Goal: Task Accomplishment & Management: Use online tool/utility

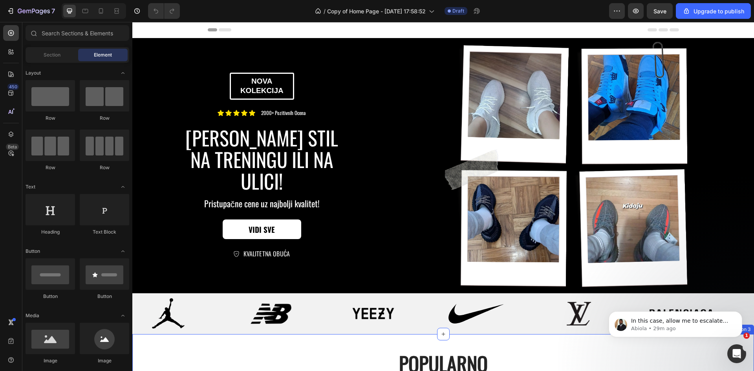
scroll to position [275, 0]
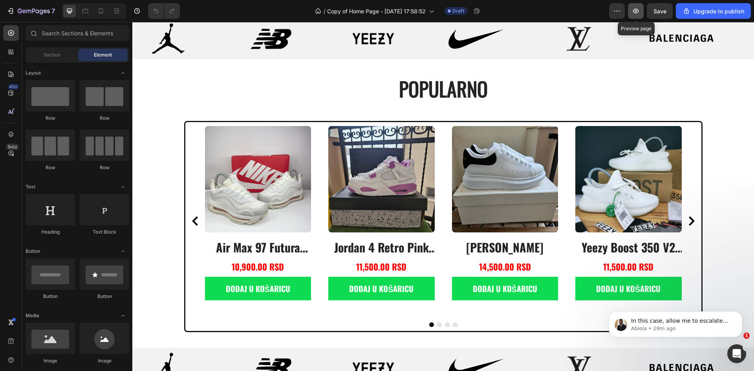
click at [641, 12] on button "button" at bounding box center [636, 11] width 16 height 16
click at [320, 134] on div "Product Images air max 97 futura desert sand Product Title 10,900.00 RSD Produc…" at bounding box center [443, 221] width 477 height 190
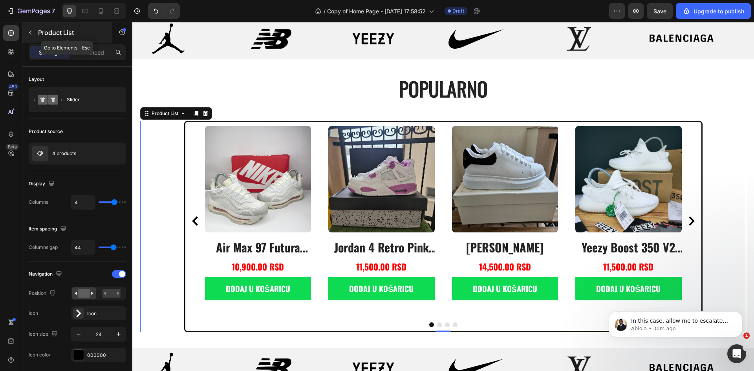
click at [30, 31] on icon "button" at bounding box center [30, 32] width 6 height 6
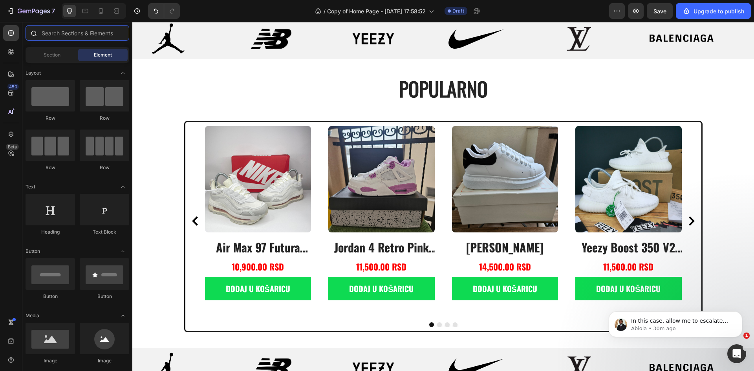
click at [88, 32] on input "text" at bounding box center [78, 33] width 104 height 16
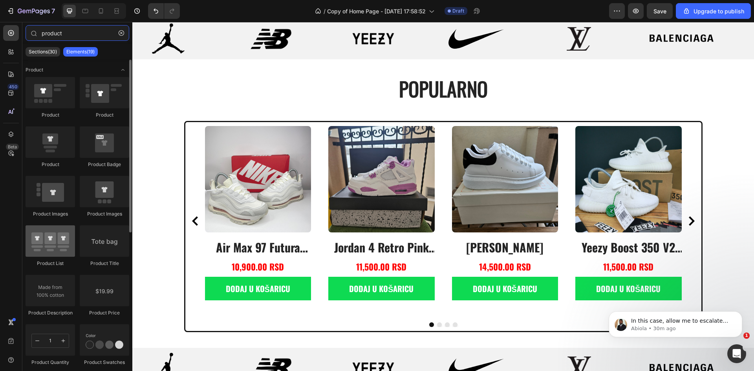
type input "product"
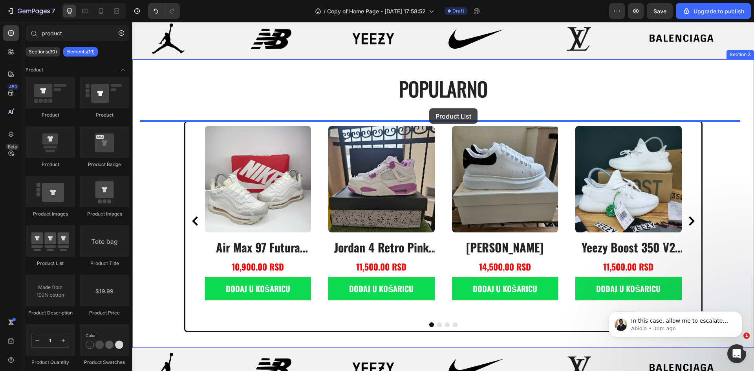
drag, startPoint x: 185, startPoint y: 260, endPoint x: 429, endPoint y: 108, distance: 287.8
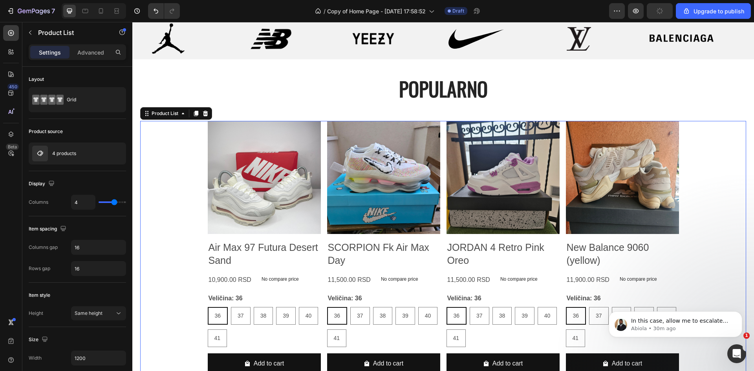
click at [170, 167] on div "Product Images Air Max 97 Futura Desert Sand Product Title 10,900.00 RSD Produc…" at bounding box center [443, 251] width 606 height 260
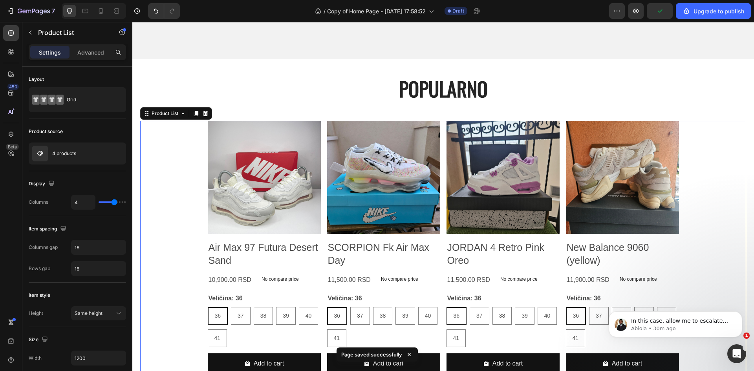
scroll to position [550, 0]
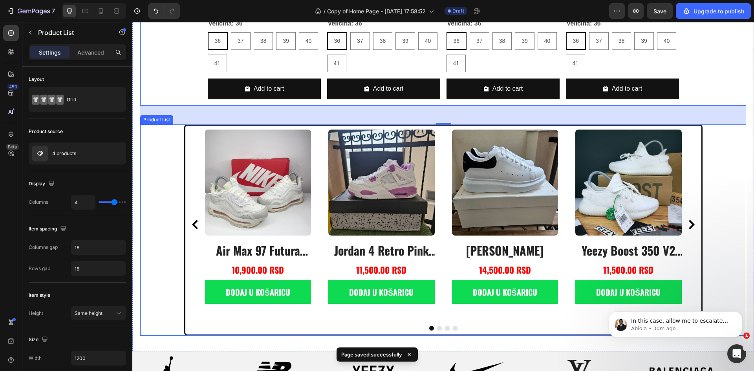
click at [158, 162] on div "Product Images air max 97 futura desert sand Product Title 10,900.00 RSD Produc…" at bounding box center [443, 230] width 606 height 211
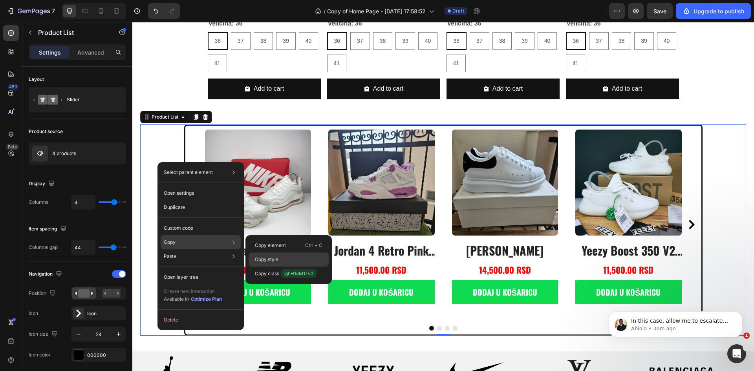
click at [264, 267] on div "Copy style" at bounding box center [289, 274] width 80 height 14
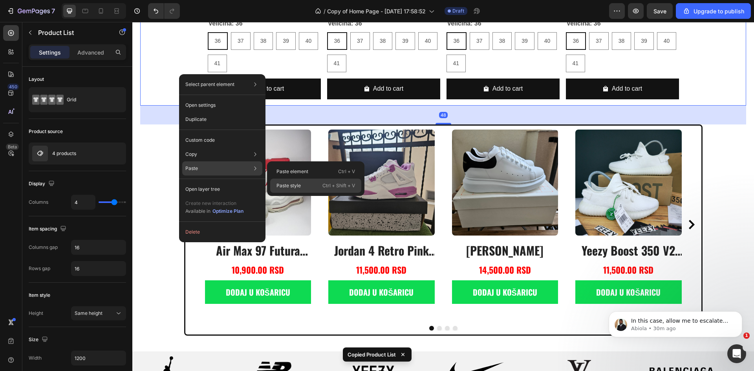
drag, startPoint x: 288, startPoint y: 184, endPoint x: 32, endPoint y: 134, distance: 260.1
click at [288, 184] on p "Paste style" at bounding box center [289, 185] width 24 height 7
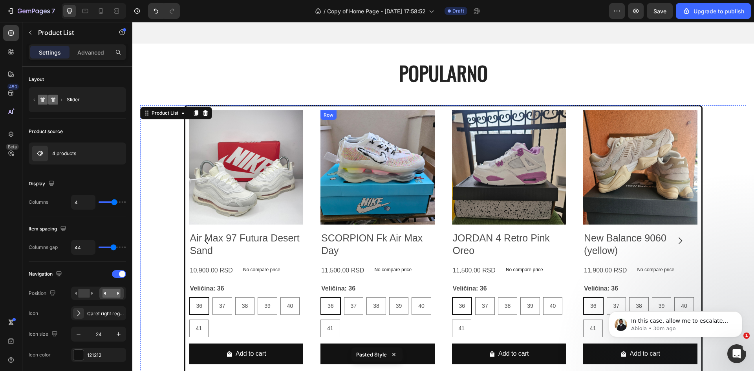
scroll to position [458, 0]
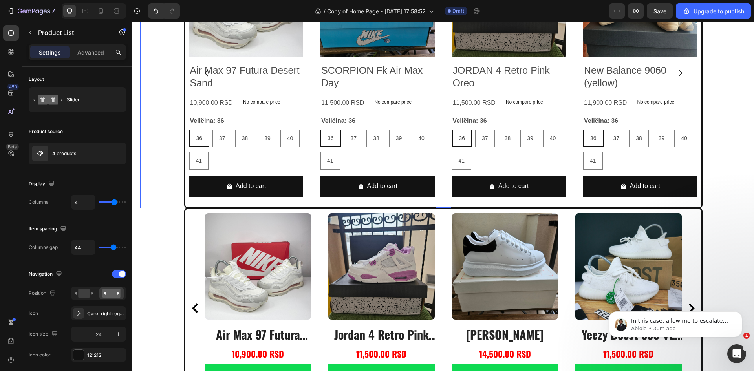
click at [169, 142] on div "Product Images Air Max 97 Futura Desert Sand Product Title 10,900.00 RSD Produc…" at bounding box center [443, 73] width 606 height 271
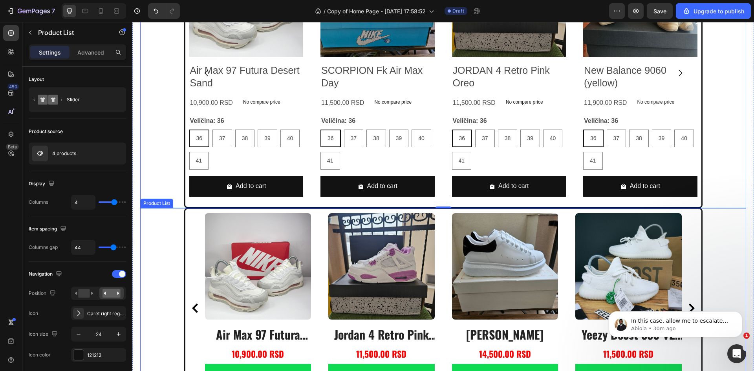
click at [172, 235] on div "Product Images air max 97 futura desert sand Product Title 10,900.00 RSD Produc…" at bounding box center [443, 313] width 606 height 211
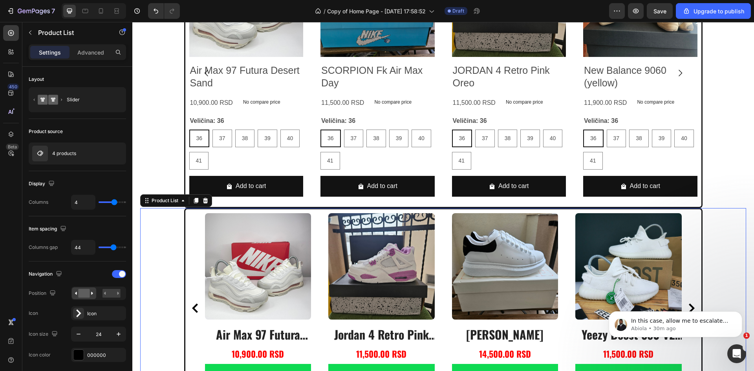
click at [164, 169] on div "Product Images Air Max 97 Futura Desert Sand Product Title 10,900.00 RSD Produc…" at bounding box center [443, 73] width 606 height 271
click at [165, 173] on div "Product Images Air Max 97 Futura Desert Sand Product Title 10,900.00 RSD Produc…" at bounding box center [443, 73] width 606 height 271
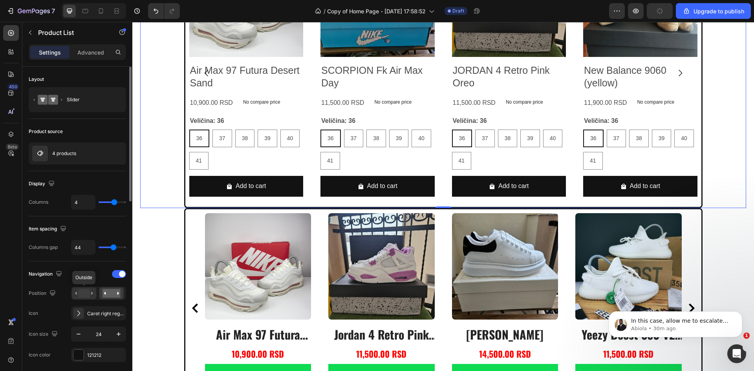
click at [77, 295] on icon at bounding box center [84, 293] width 18 height 9
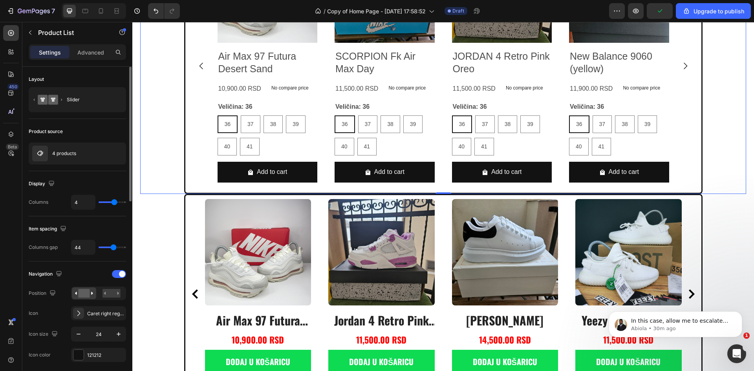
scroll to position [451, 0]
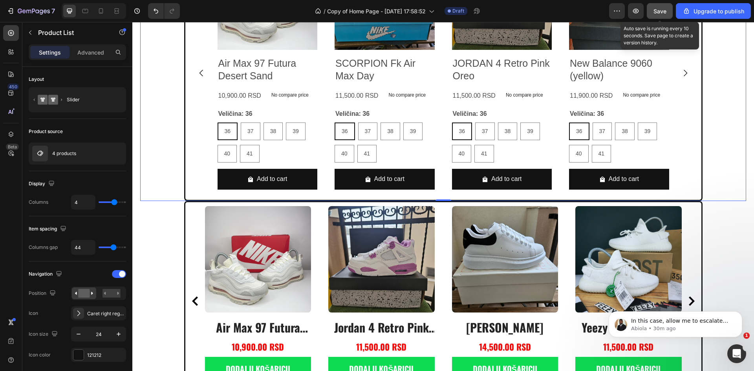
click at [661, 9] on span "Save" at bounding box center [660, 11] width 13 height 7
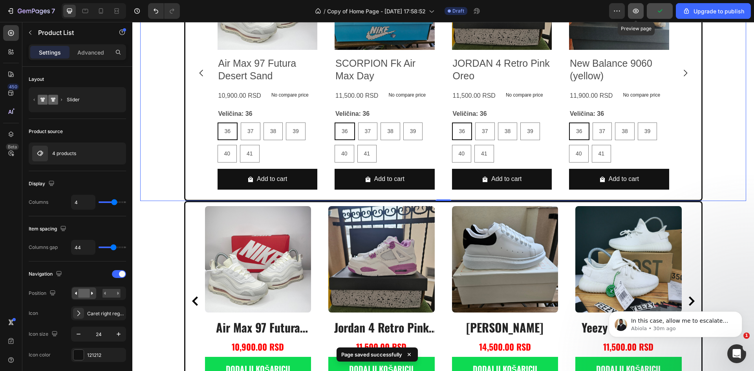
click at [636, 14] on icon "button" at bounding box center [636, 11] width 8 height 8
click at [617, 13] on icon "button" at bounding box center [617, 11] width 8 height 8
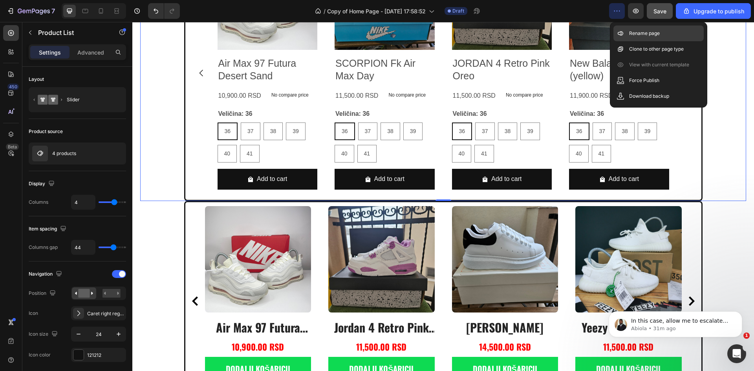
click at [636, 34] on p "Rename page" at bounding box center [644, 33] width 31 height 8
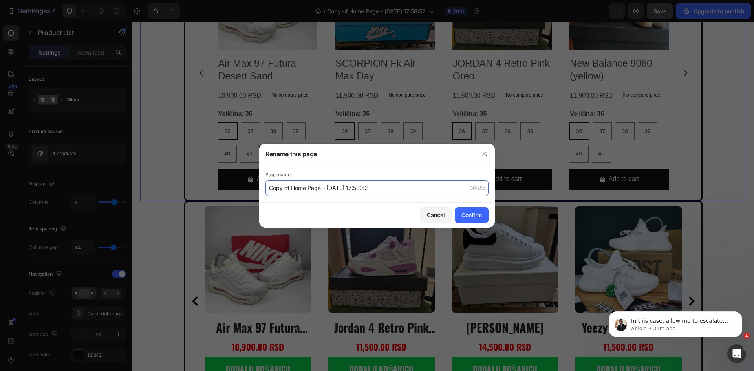
click at [271, 188] on input "Copy of Home Page - [DATE] 17:58:52" at bounding box center [377, 188] width 223 height 16
type input "[Abiola GemPages]Copy of Home Page - [DATE] 17:58:52"
click at [462, 213] on div "Confirm" at bounding box center [472, 215] width 20 height 8
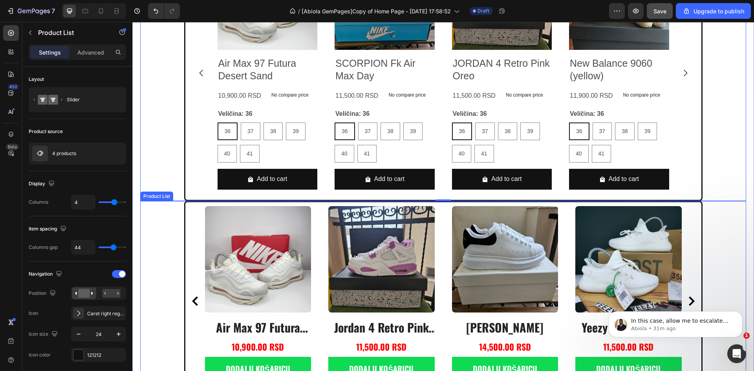
click at [310, 236] on div "Product Images air max 97 futura desert sand Product Title 10,900.00 RSD Produc…" at bounding box center [443, 301] width 477 height 190
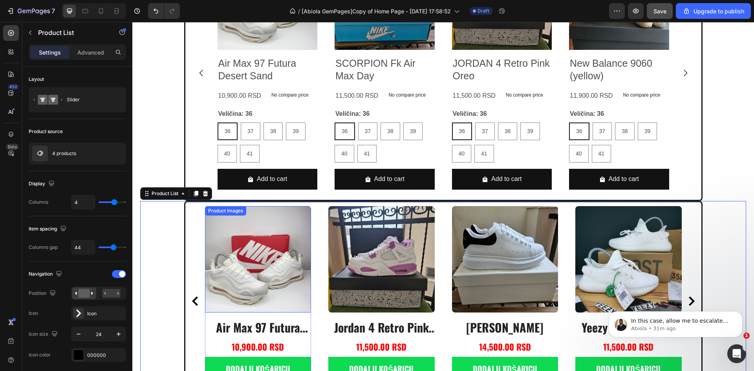
click at [299, 238] on img at bounding box center [258, 259] width 106 height 106
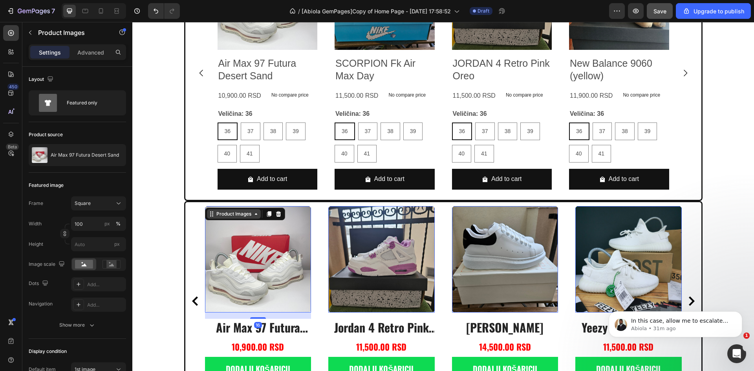
click at [244, 215] on div "Product Images" at bounding box center [234, 214] width 38 height 7
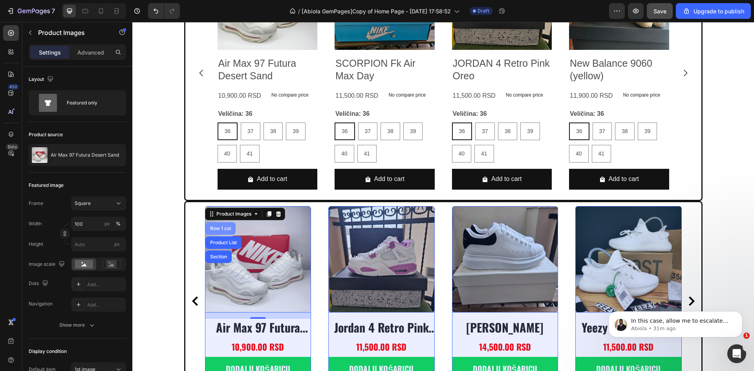
click at [223, 229] on div "Row 1 col" at bounding box center [221, 228] width 24 height 5
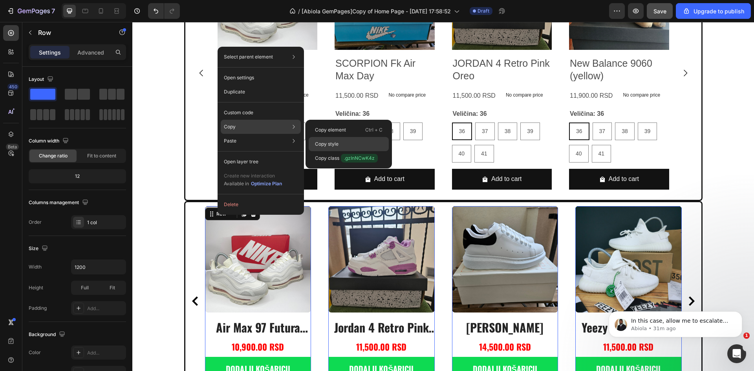
drag, startPoint x: 330, startPoint y: 142, endPoint x: 188, endPoint y: 120, distance: 143.9
click at [330, 142] on p "Copy style" at bounding box center [327, 144] width 24 height 7
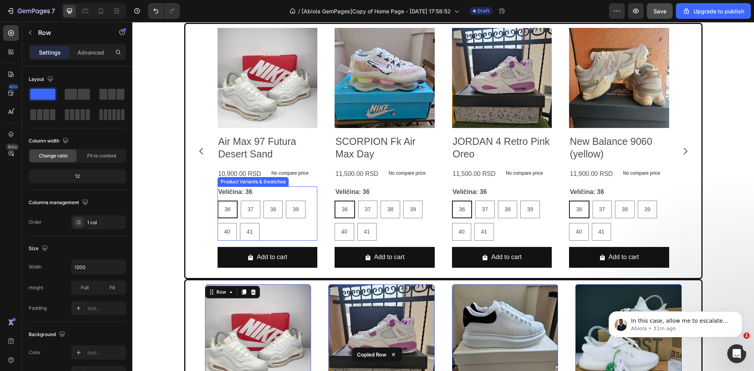
scroll to position [359, 0]
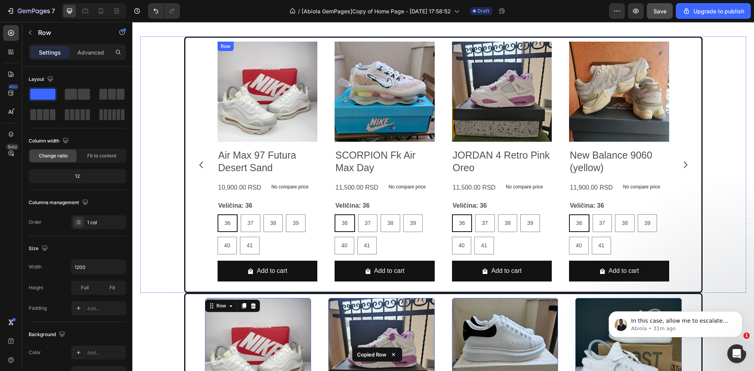
click at [309, 144] on div "Product Images Air Max 97 Futura Desert Sand Product Title 10,900.00 RSD Produc…" at bounding box center [268, 165] width 100 height 246
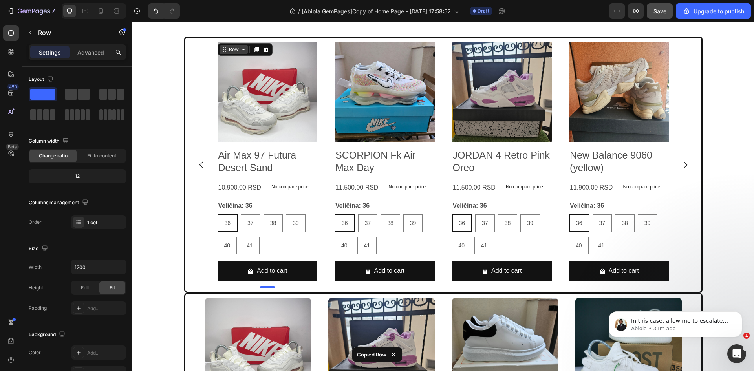
click at [229, 48] on div "Row" at bounding box center [233, 49] width 13 height 7
click at [227, 51] on div "Row" at bounding box center [233, 49] width 13 height 7
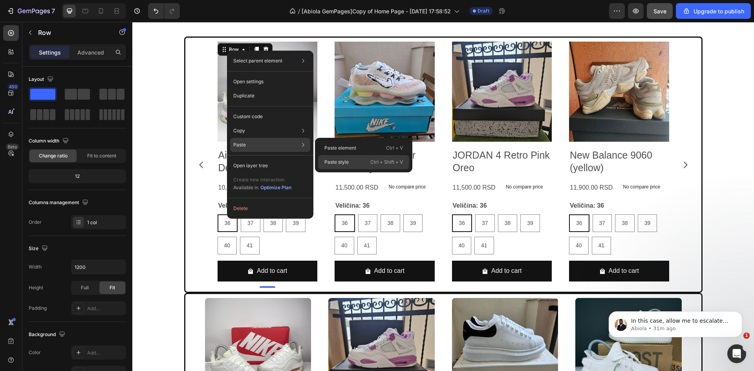
click at [333, 160] on p "Paste style" at bounding box center [336, 162] width 24 height 7
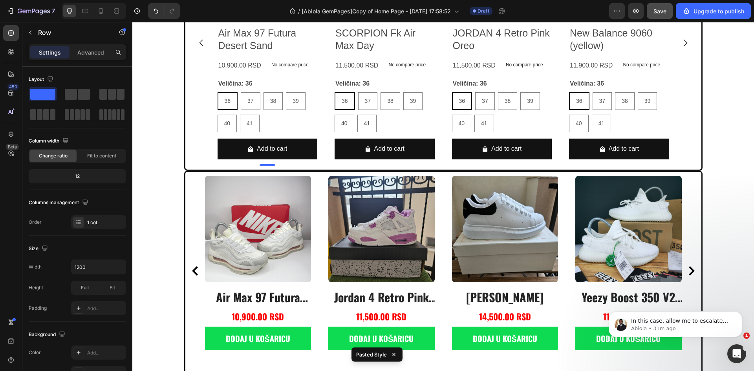
scroll to position [451, 0]
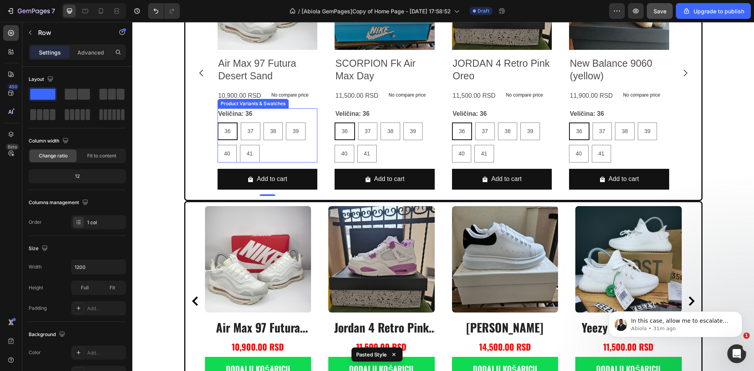
click at [287, 150] on div "36 36 36 37 37 37 38 38 38 39 39 39 40 40 40 41 41 41" at bounding box center [268, 143] width 100 height 40
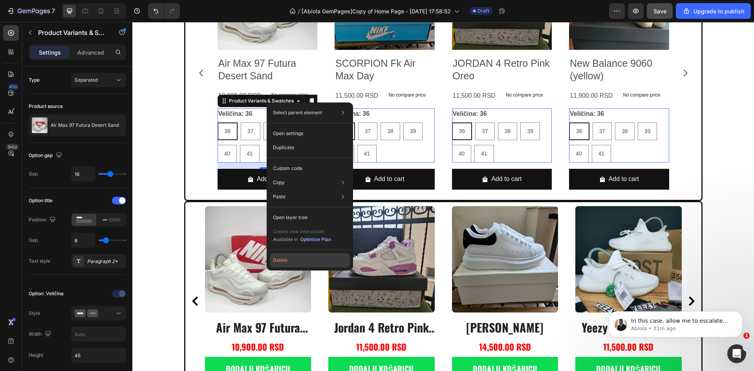
click at [292, 262] on button "Delete" at bounding box center [310, 260] width 80 height 14
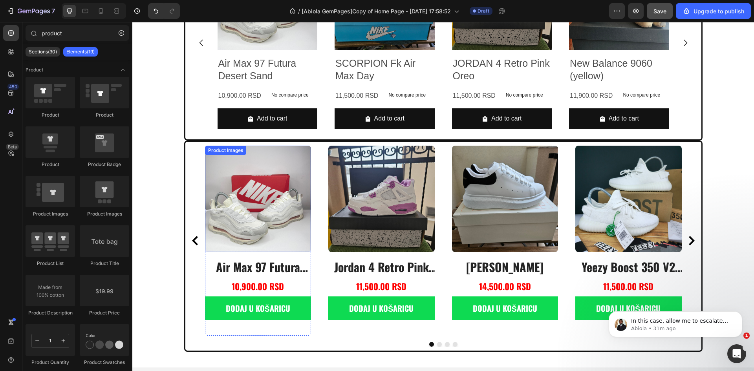
scroll to position [421, 0]
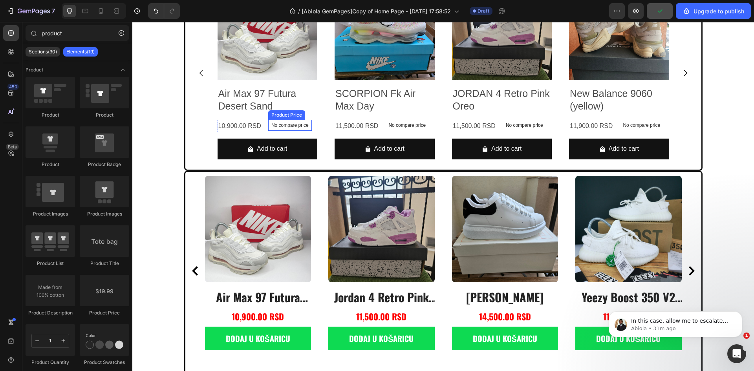
click at [295, 126] on p "No compare price" at bounding box center [289, 125] width 37 height 5
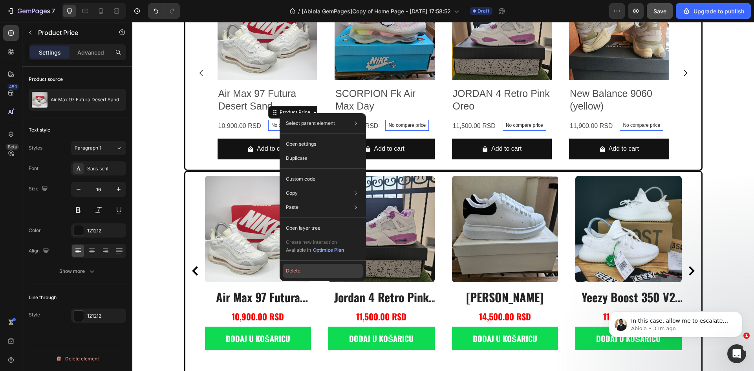
click at [301, 272] on button "Delete" at bounding box center [323, 271] width 80 height 14
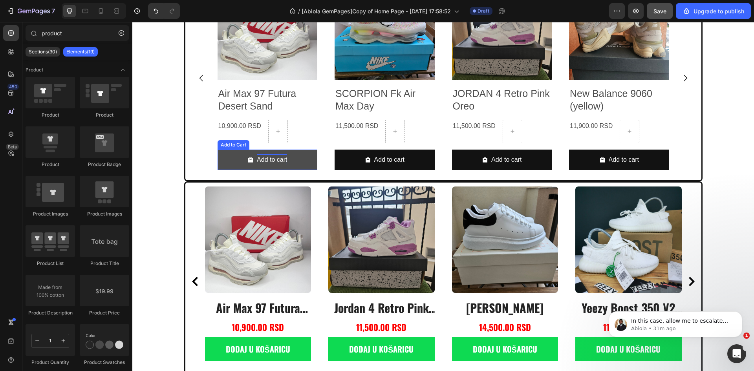
scroll to position [426, 0]
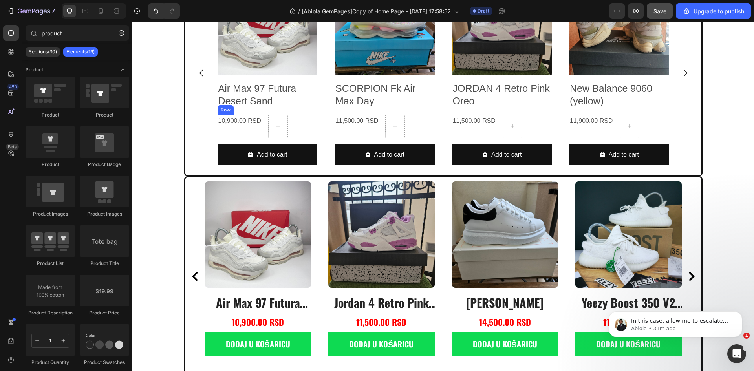
click at [286, 129] on div "10,900.00 RSD Product Price Product Price Row" at bounding box center [268, 127] width 100 height 24
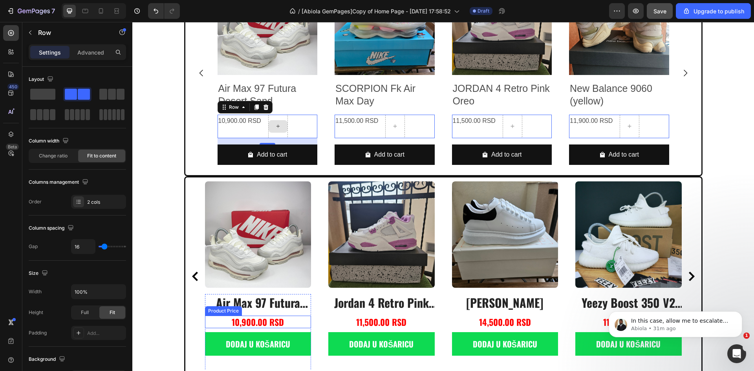
click at [220, 321] on div "10,900.00 RSD" at bounding box center [258, 322] width 106 height 13
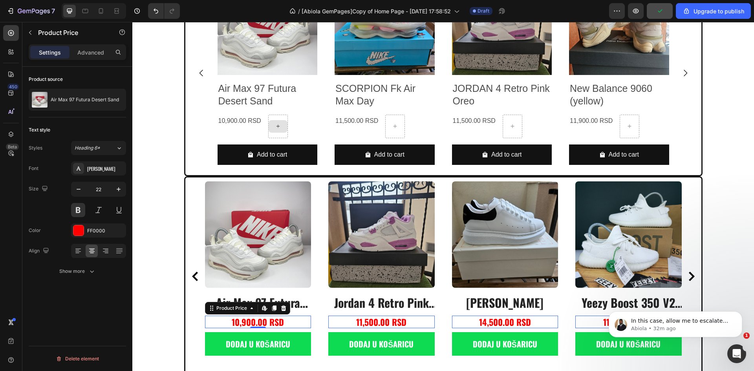
click at [224, 323] on div "10,900.00 RSD" at bounding box center [258, 322] width 106 height 13
click at [273, 309] on icon at bounding box center [274, 308] width 4 height 5
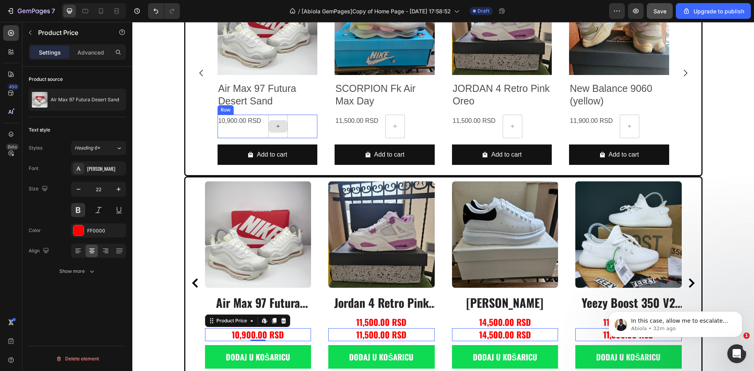
click at [297, 128] on div "10,900.00 RSD Product Price Product Price Row" at bounding box center [268, 127] width 100 height 24
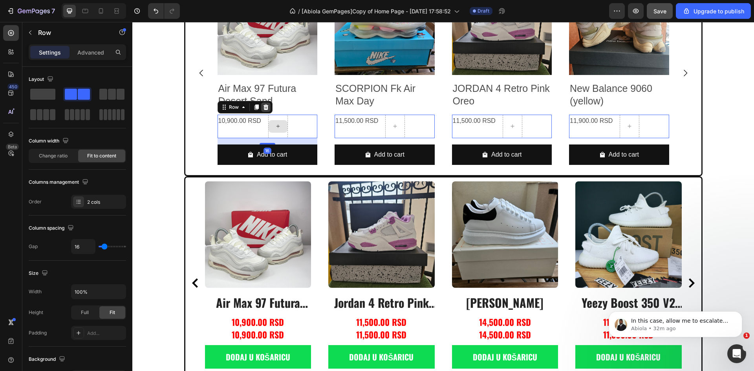
click at [265, 108] on icon at bounding box center [266, 107] width 6 height 6
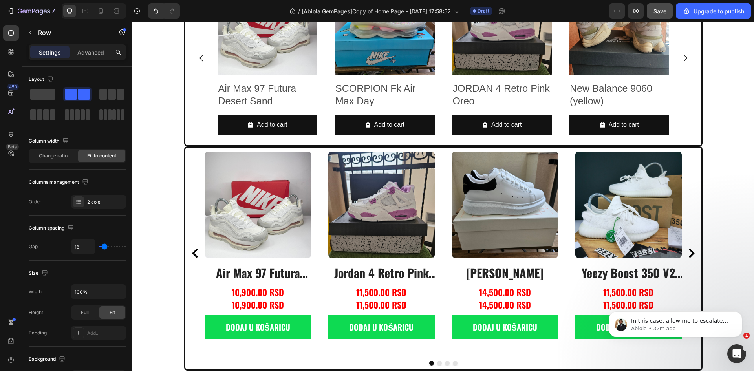
scroll to position [411, 0]
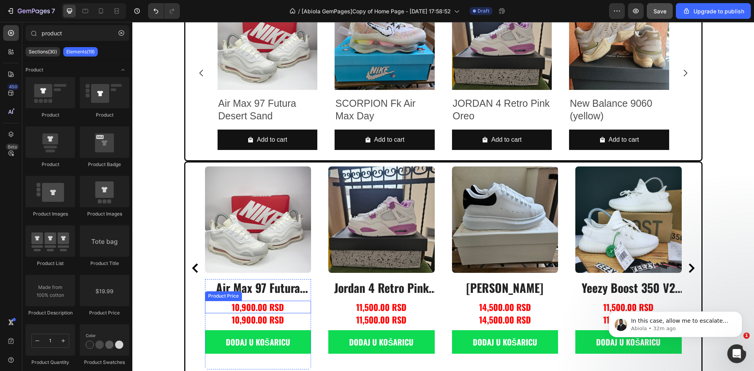
click at [274, 307] on div "10,900.00 RSD" at bounding box center [258, 307] width 106 height 13
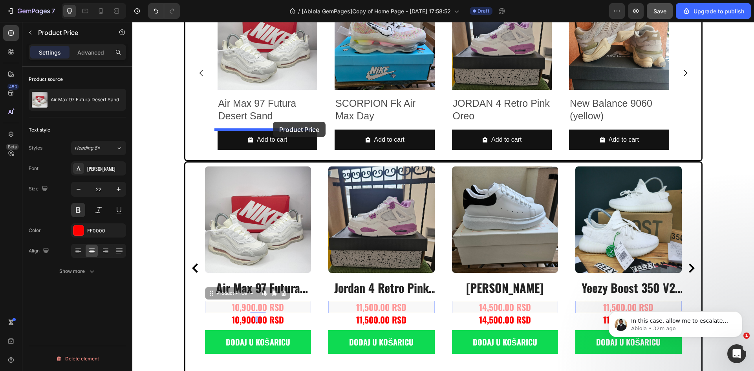
drag, startPoint x: 233, startPoint y: 296, endPoint x: 273, endPoint y: 122, distance: 178.5
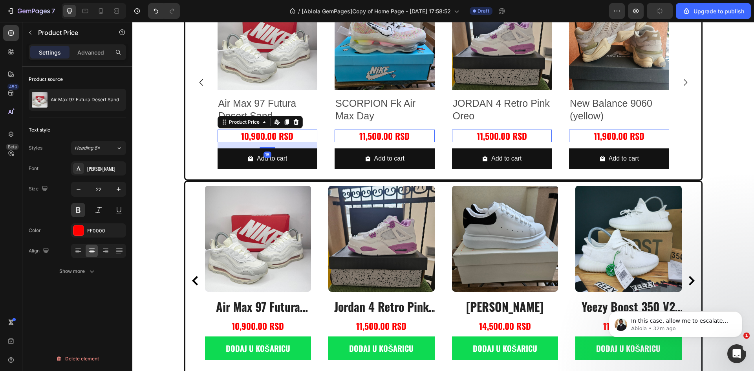
scroll to position [421, 0]
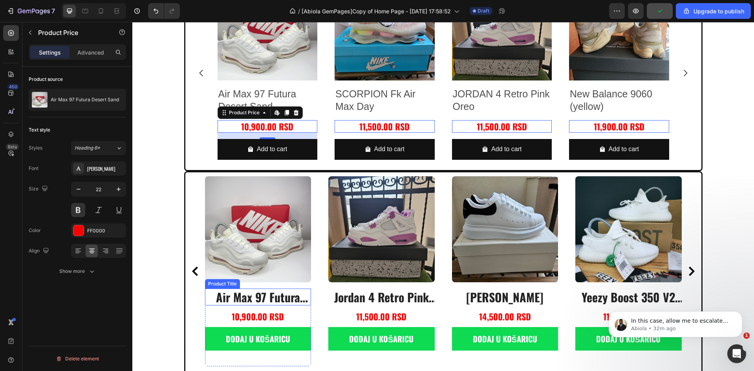
click at [273, 298] on h2 "air max 97 futura desert sand" at bounding box center [258, 297] width 106 height 17
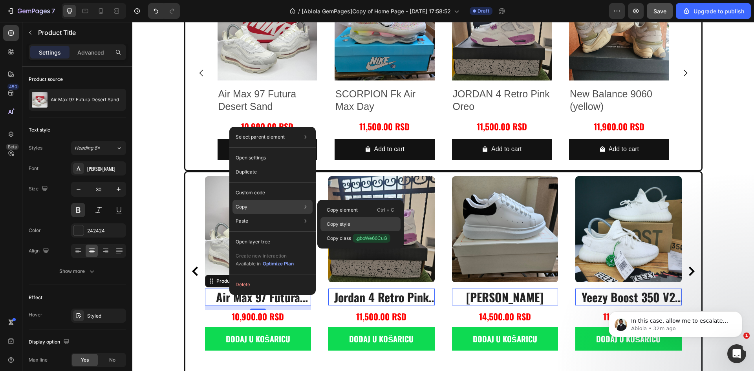
click at [350, 222] on p "Copy style" at bounding box center [339, 224] width 24 height 7
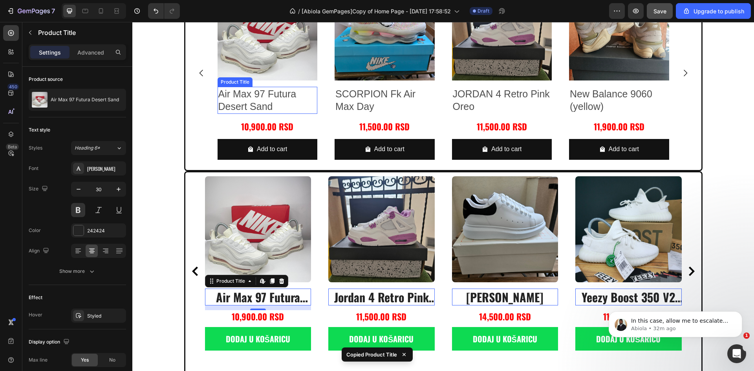
click at [270, 96] on h2 "Air Max 97 Futura Desert Sand" at bounding box center [268, 100] width 100 height 27
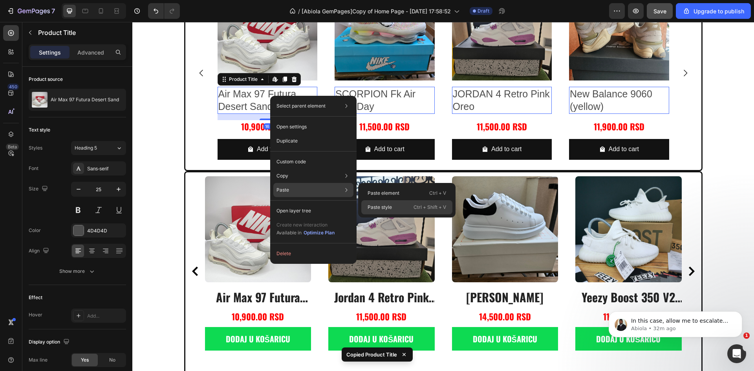
click at [384, 206] on p "Paste style" at bounding box center [380, 207] width 24 height 7
type input "30"
type input "1"
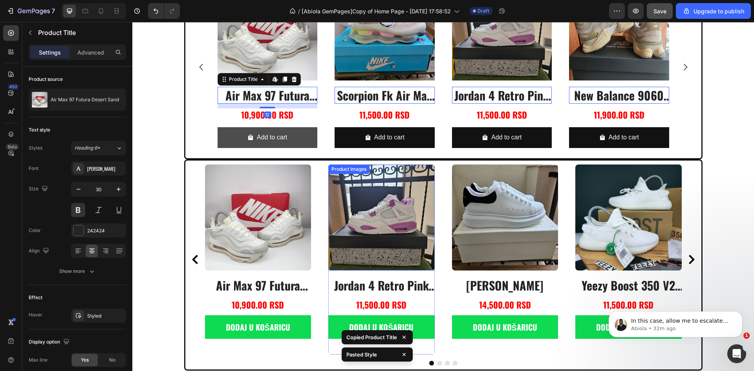
scroll to position [415, 0]
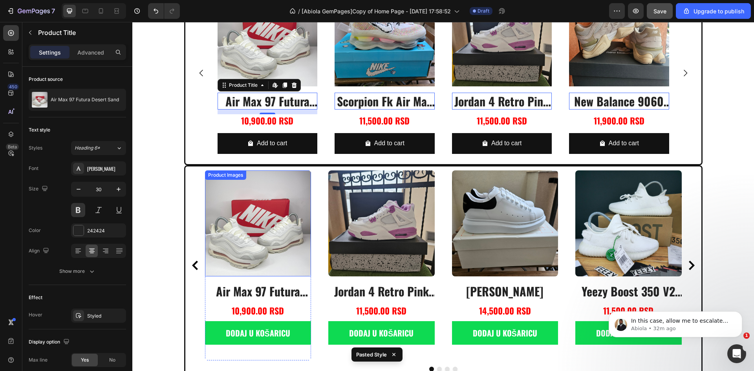
click at [271, 207] on img at bounding box center [258, 223] width 106 height 106
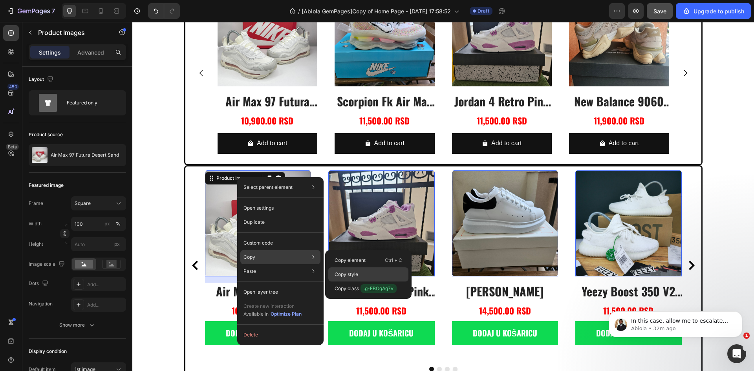
click at [346, 275] on p "Copy style" at bounding box center [347, 274] width 24 height 7
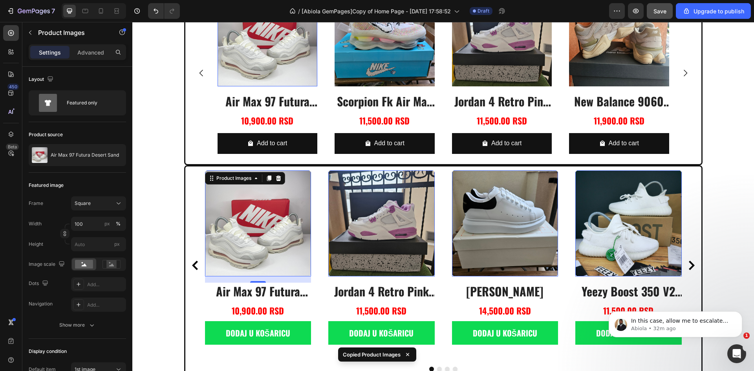
click at [277, 59] on img at bounding box center [268, 36] width 100 height 100
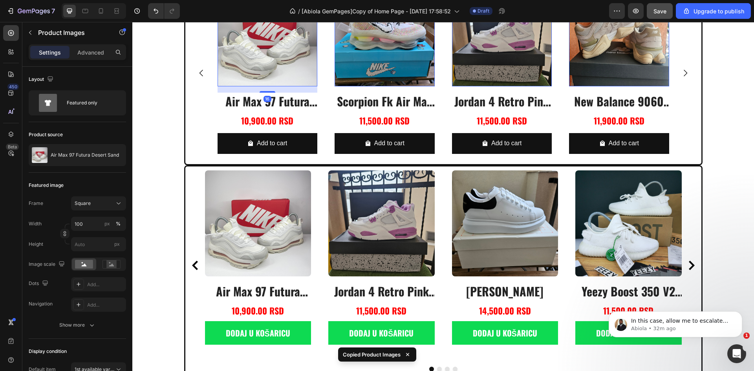
drag, startPoint x: 277, startPoint y: 59, endPoint x: 440, endPoint y: 207, distance: 221.1
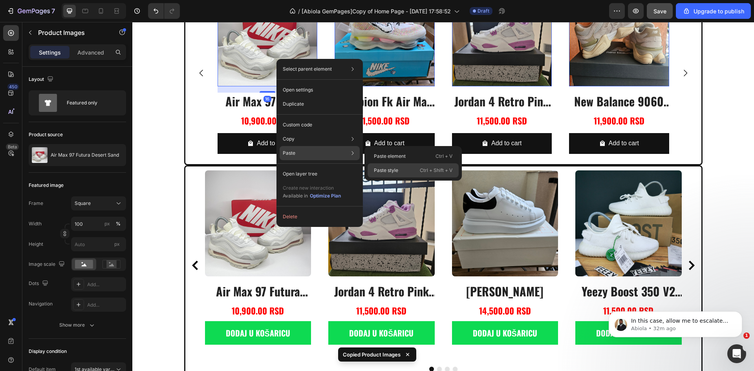
drag, startPoint x: 399, startPoint y: 168, endPoint x: 266, endPoint y: 146, distance: 135.0
click at [399, 168] on div "Paste style Ctrl + Shift + V" at bounding box center [413, 170] width 91 height 14
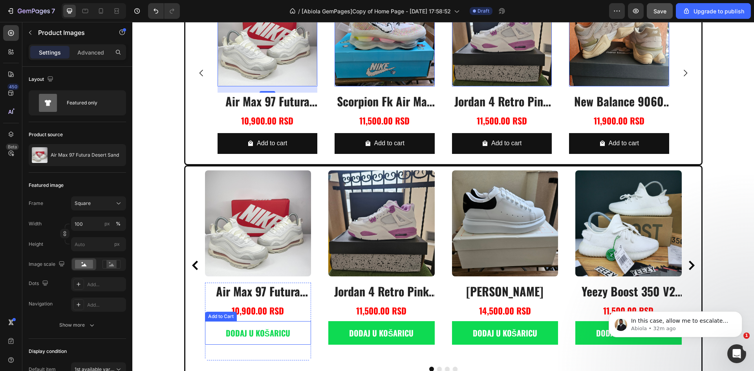
click at [303, 327] on button "dodaj u košaricu" at bounding box center [258, 333] width 106 height 24
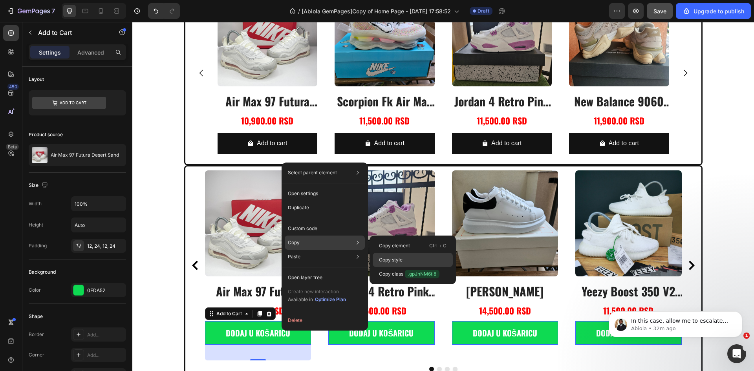
drag, startPoint x: 394, startPoint y: 257, endPoint x: 258, endPoint y: 229, distance: 139.0
click at [394, 257] on p "Copy style" at bounding box center [391, 260] width 24 height 7
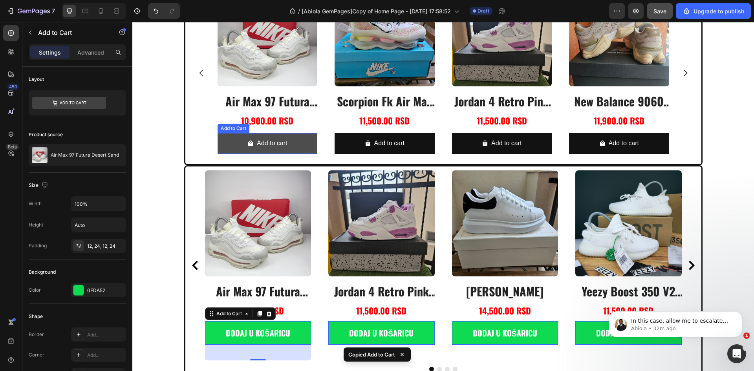
click at [294, 142] on button "Add to cart" at bounding box center [268, 143] width 100 height 21
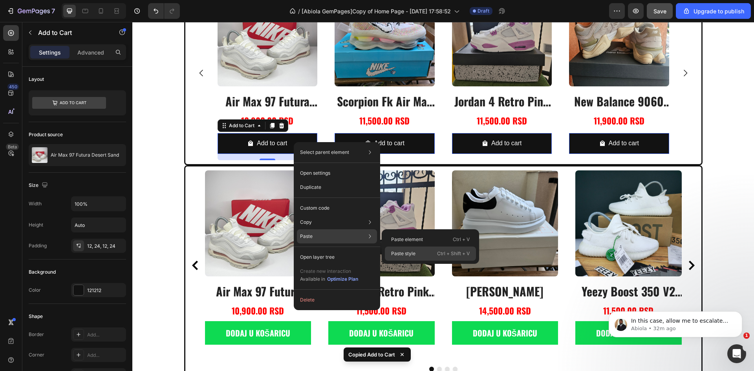
drag, startPoint x: 400, startPoint y: 255, endPoint x: 160, endPoint y: 180, distance: 251.9
click at [400, 255] on p "Paste style" at bounding box center [403, 253] width 24 height 7
type input "20"
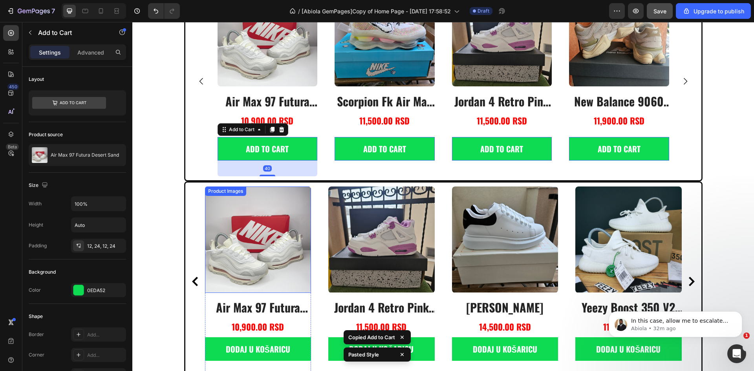
scroll to position [423, 0]
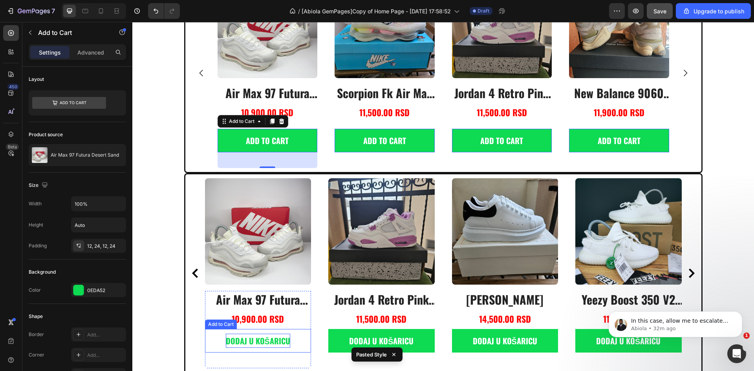
click at [253, 341] on div "dodaj u košaricu" at bounding box center [258, 341] width 64 height 14
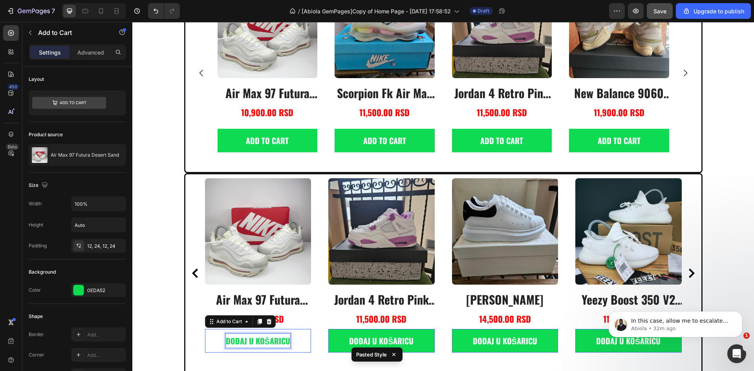
click at [253, 341] on p "dodaj u košaricu" at bounding box center [258, 341] width 64 height 14
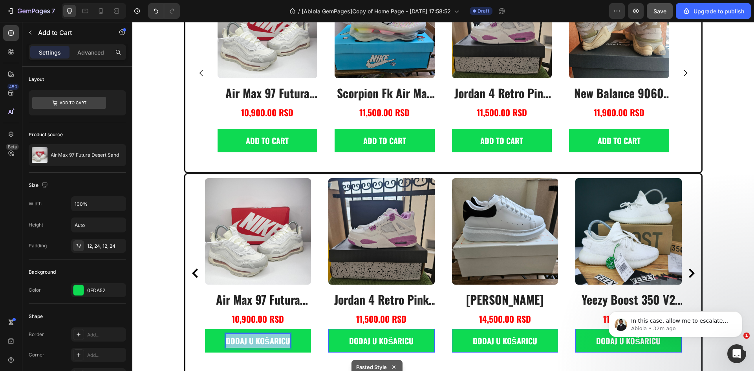
copy p "dodaj u košaricu"
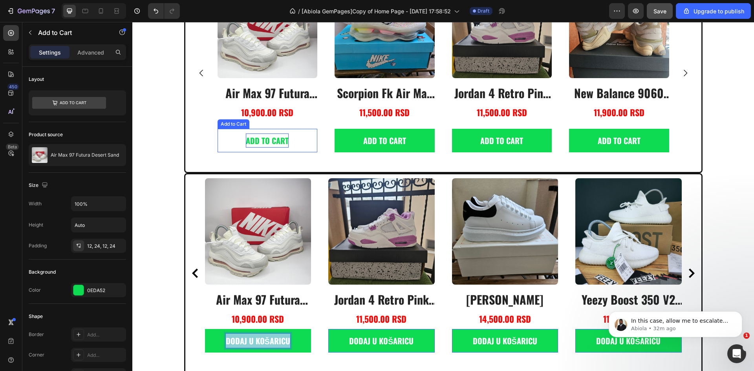
click at [259, 141] on div "Add to cart" at bounding box center [267, 141] width 43 height 14
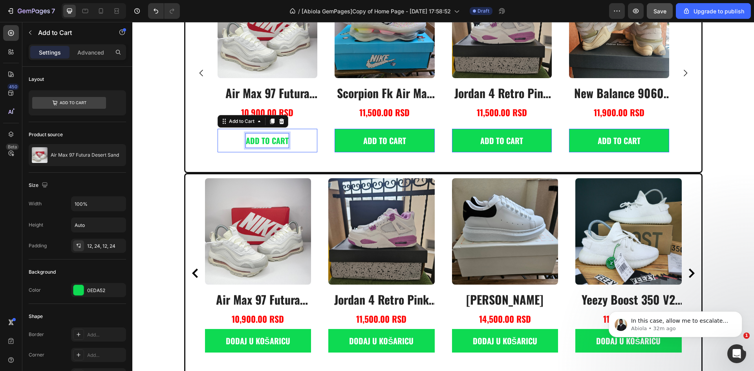
click at [266, 139] on p "Add to cart" at bounding box center [267, 141] width 43 height 14
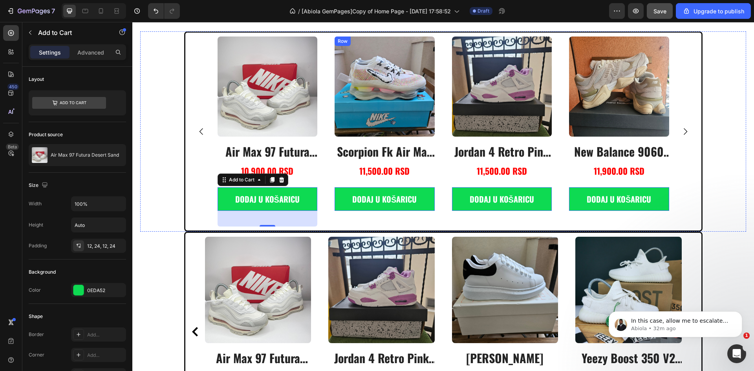
scroll to position [379, 0]
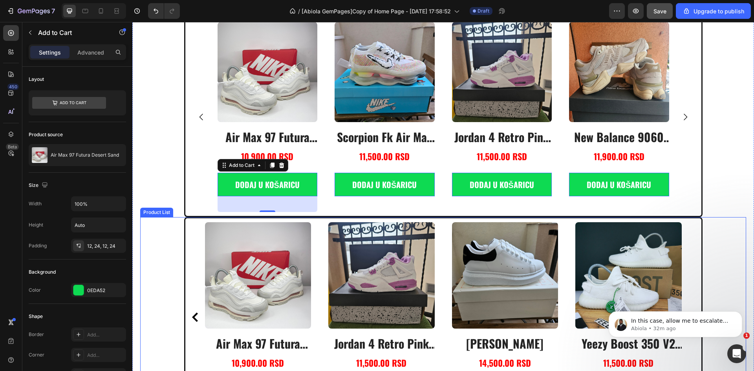
click at [318, 243] on div "Product Images air max 97 futura desert sand Product Title 10,900.00 RSD Produc…" at bounding box center [443, 317] width 477 height 190
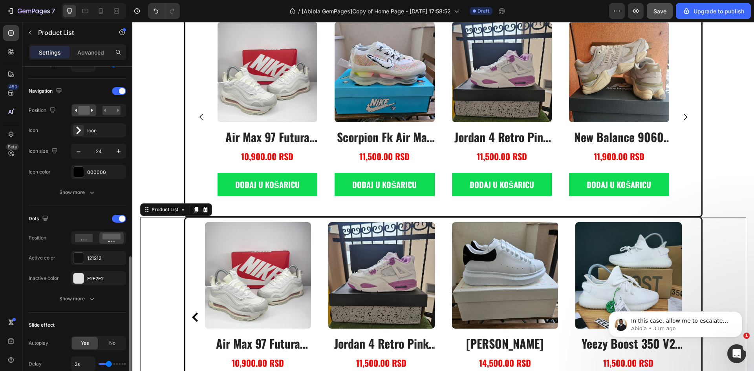
scroll to position [458, 0]
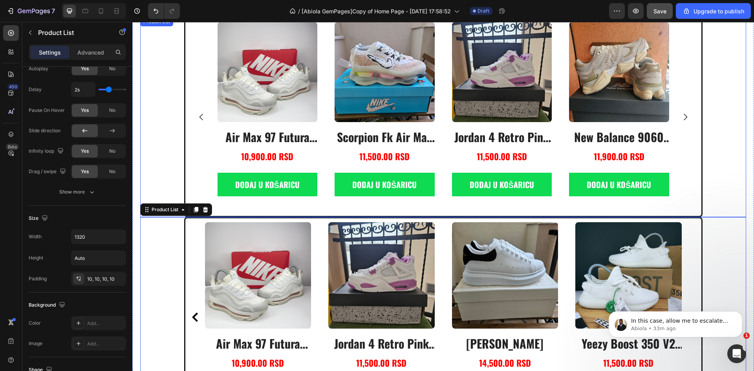
click at [203, 165] on div "Product Images air max 97 futura desert sand Product Title 10,900.00 RSD Produc…" at bounding box center [443, 117] width 508 height 190
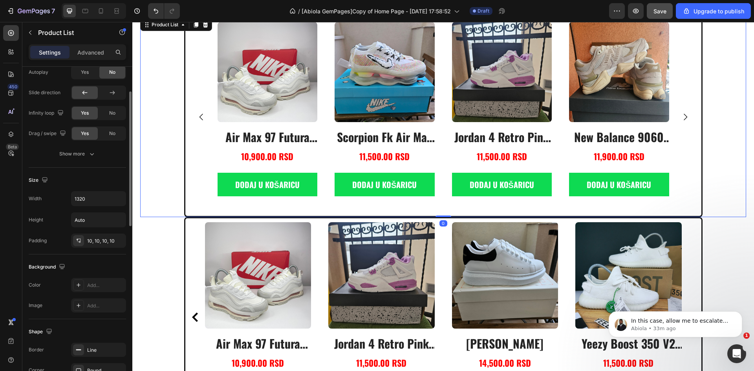
scroll to position [282, 0]
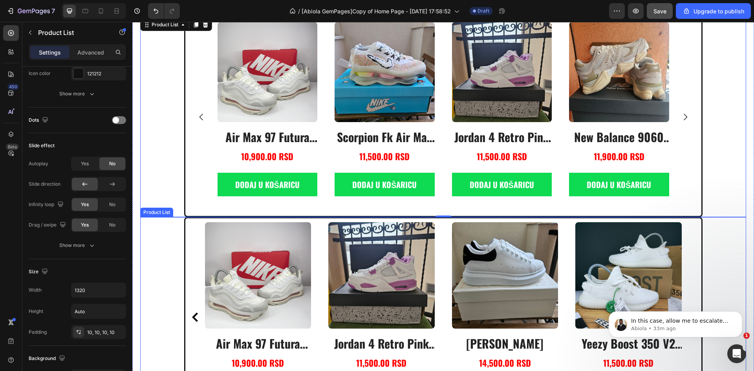
click at [197, 245] on div "Product Images air max 97 futura desert sand Product Title 10,900.00 RSD Produc…" at bounding box center [443, 317] width 508 height 190
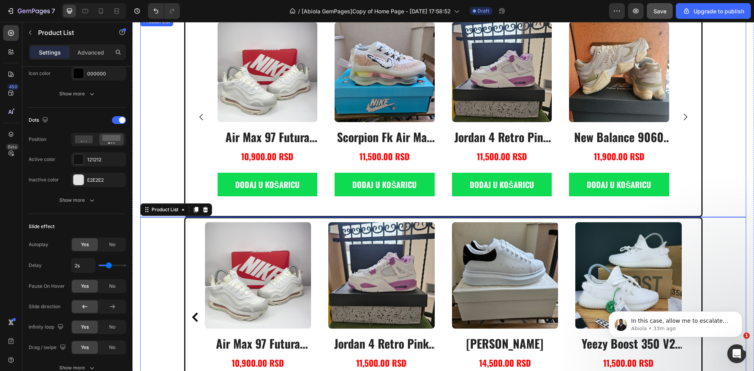
click at [197, 169] on div "Product Images air max 97 futura desert sand Product Title 10,900.00 RSD Produc…" at bounding box center [443, 117] width 508 height 190
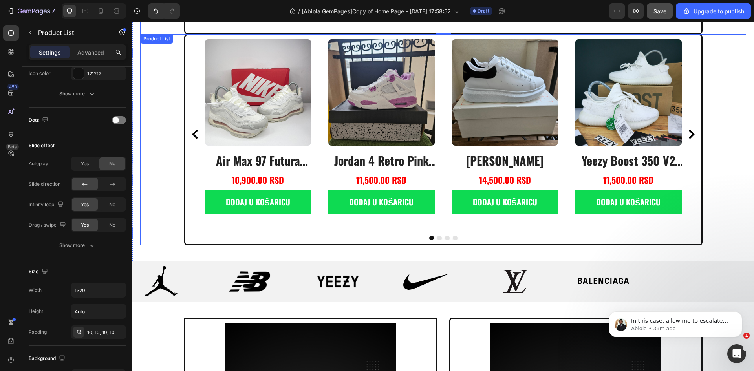
scroll to position [196, 0]
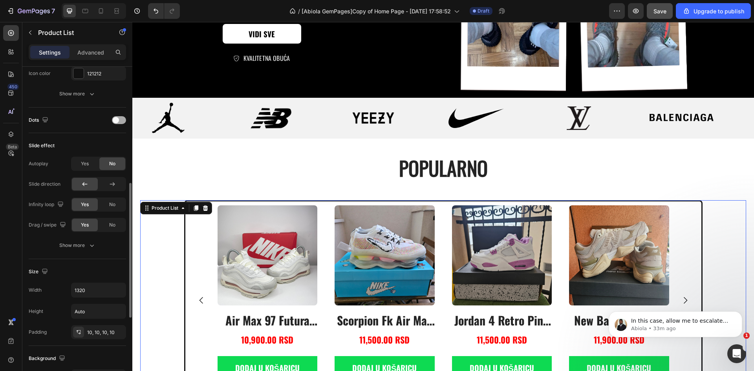
drag, startPoint x: 120, startPoint y: 119, endPoint x: 31, endPoint y: 189, distance: 112.7
click at [120, 119] on div at bounding box center [119, 120] width 14 height 8
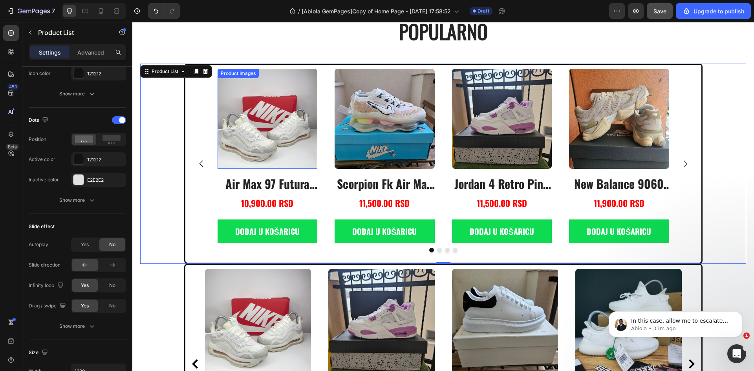
scroll to position [471, 0]
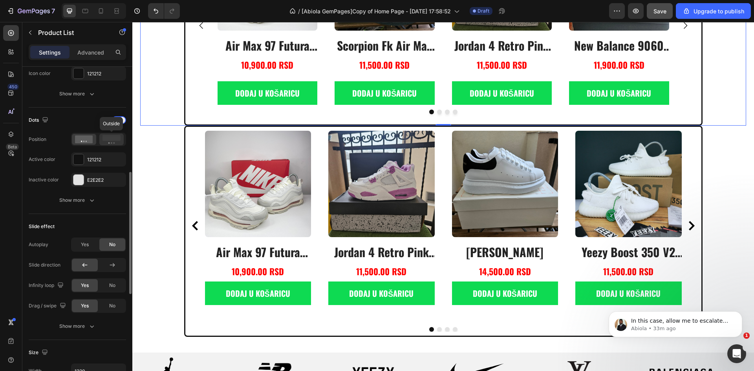
click at [109, 138] on rect at bounding box center [112, 138] width 18 height 6
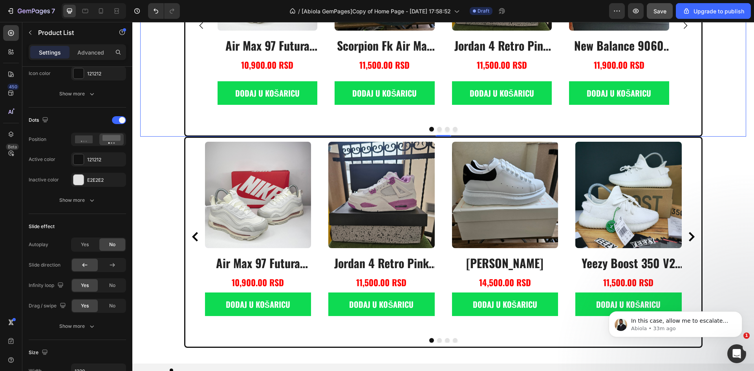
click at [189, 121] on div "Product Images air max 97 futura desert sand Product Title 10,900.00 RSD Produc…" at bounding box center [443, 30] width 508 height 201
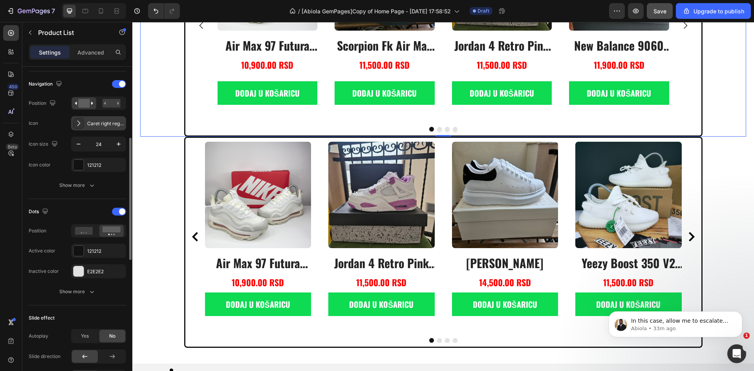
click at [97, 127] on div "Caret right regular" at bounding box center [105, 123] width 37 height 7
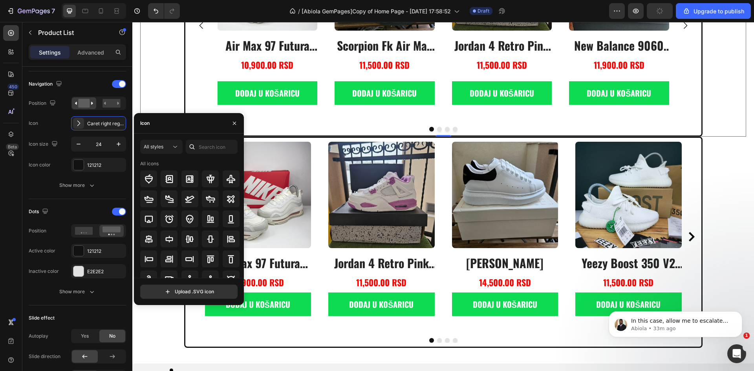
click at [195, 146] on icon at bounding box center [192, 147] width 8 height 8
click at [209, 146] on input "text" at bounding box center [212, 147] width 52 height 14
click at [205, 147] on input "text" at bounding box center [212, 147] width 52 height 14
type input "A"
type input "Ả"
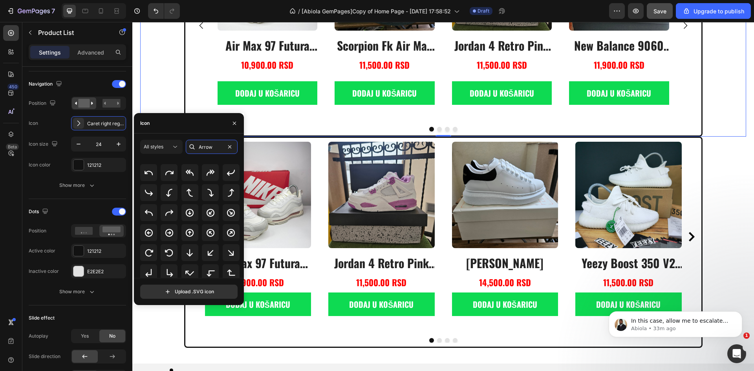
scroll to position [0, 0]
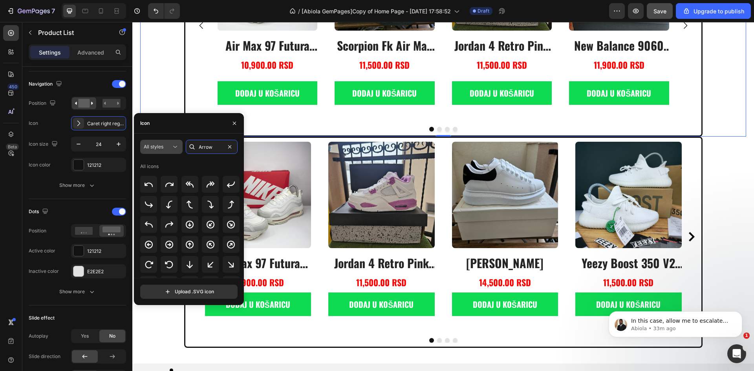
type input "Arrow"
click at [158, 144] on span "All styles" at bounding box center [154, 147] width 20 height 6
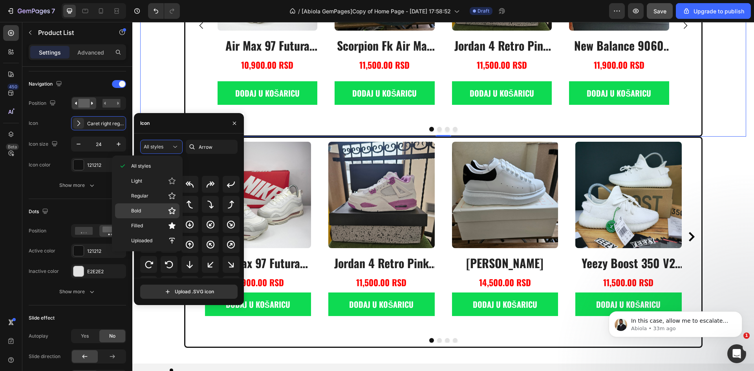
click at [146, 208] on p "Bold" at bounding box center [153, 211] width 45 height 8
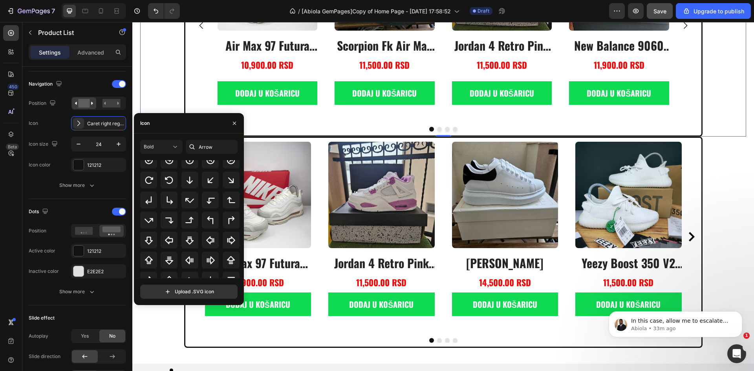
scroll to position [86, 0]
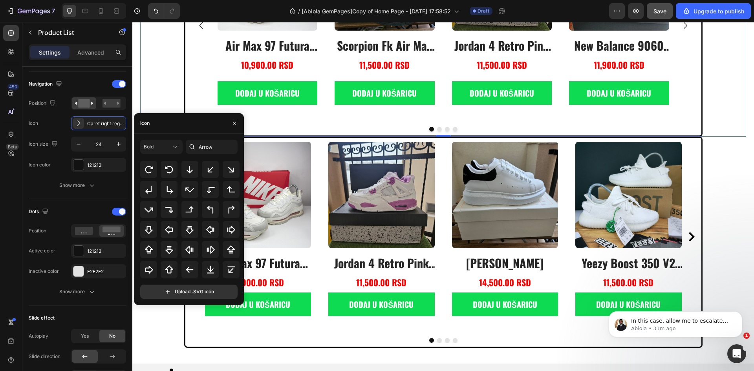
drag, startPoint x: 241, startPoint y: 193, endPoint x: 112, endPoint y: 216, distance: 131.2
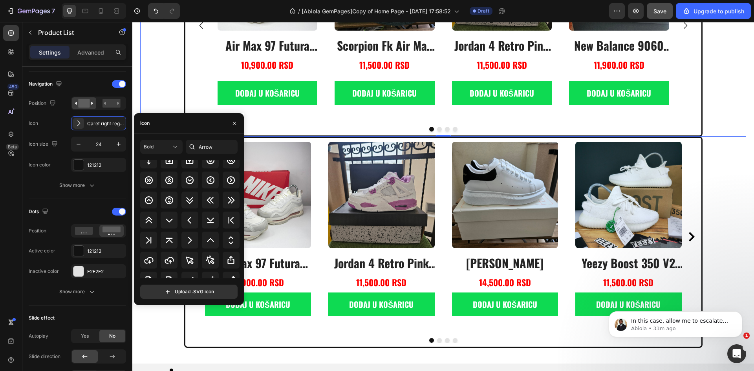
scroll to position [351, 0]
click at [192, 236] on icon at bounding box center [189, 238] width 9 height 9
click at [167, 144] on div "Bold" at bounding box center [157, 146] width 27 height 7
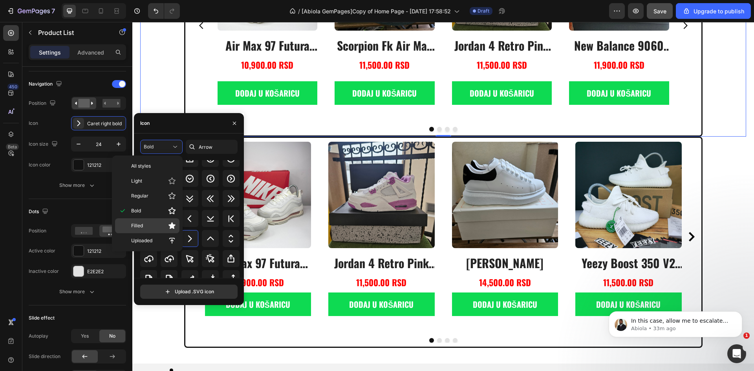
click at [143, 226] on p "Filled" at bounding box center [153, 226] width 45 height 8
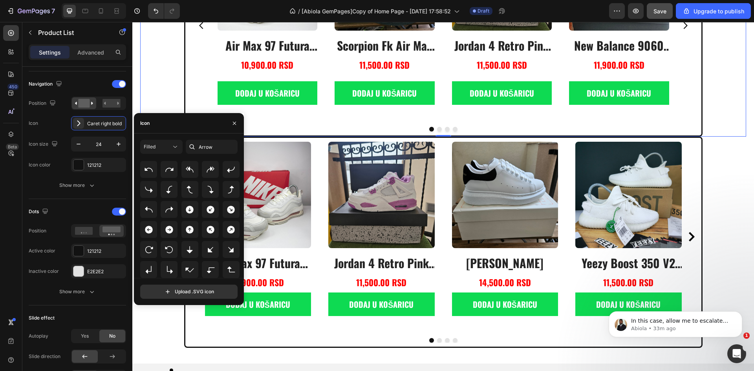
scroll to position [0, 0]
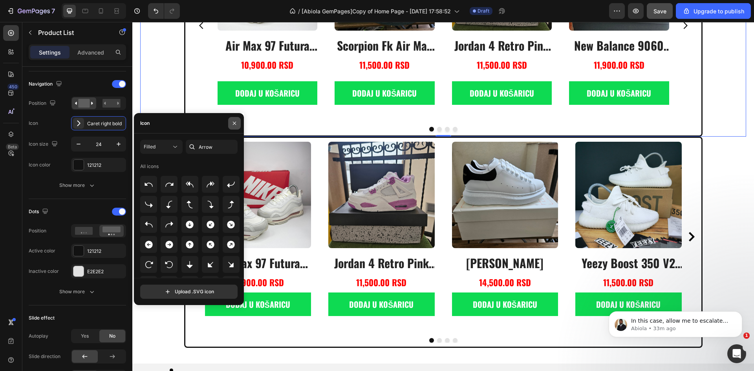
click at [233, 123] on icon "button" at bounding box center [234, 123] width 6 height 6
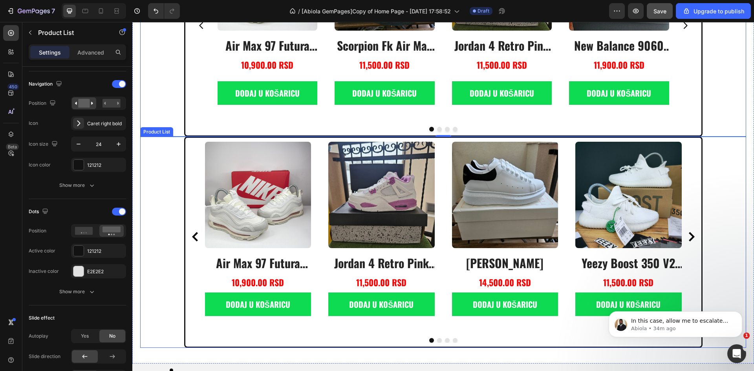
click at [196, 159] on div "Product Images air max 97 futura desert sand Product Title 10,900.00 RSD Produc…" at bounding box center [443, 237] width 508 height 190
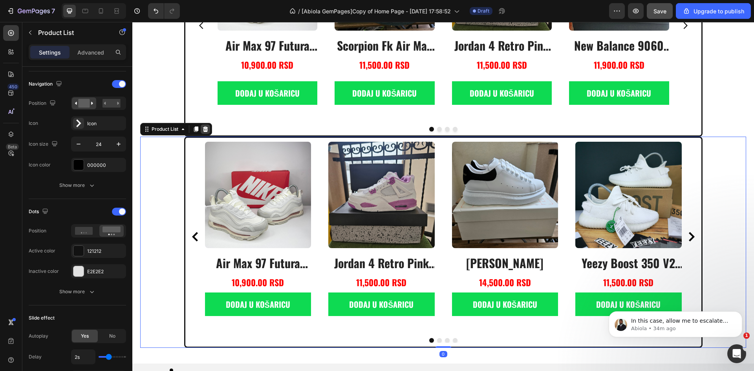
click at [208, 127] on icon at bounding box center [205, 129] width 6 height 6
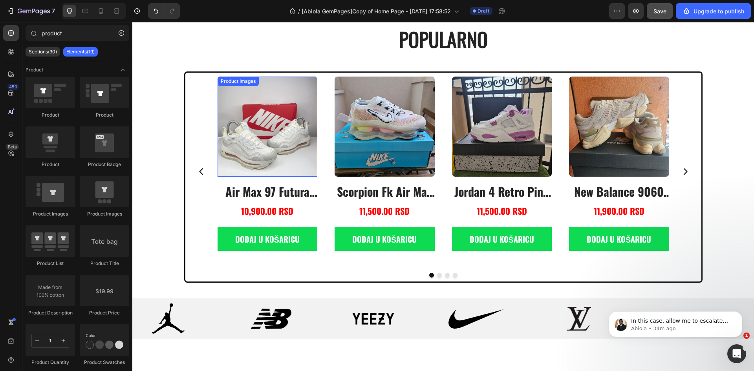
scroll to position [287, 0]
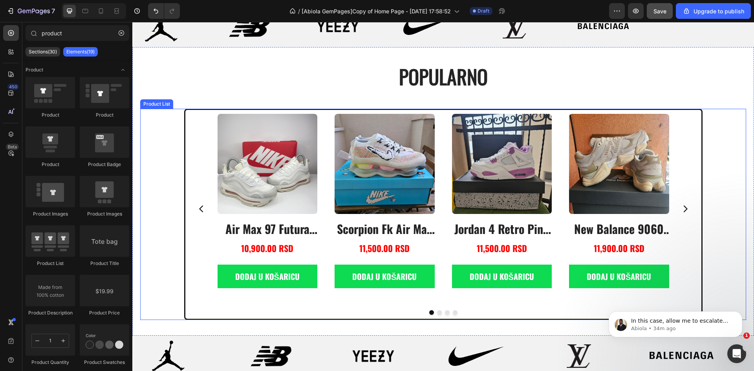
click at [204, 200] on button "Carousel Back Arrow" at bounding box center [202, 209] width 22 height 22
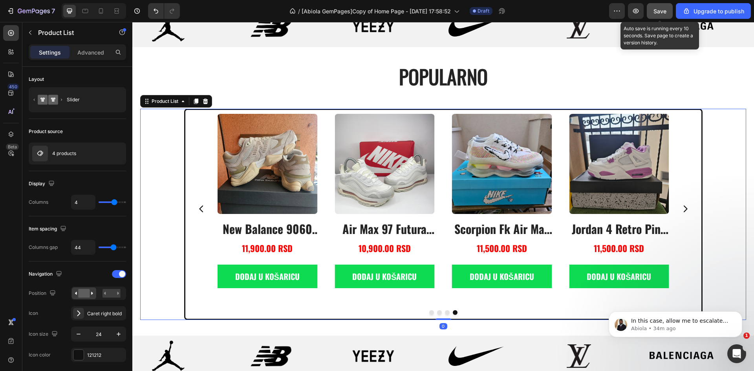
click at [654, 13] on span "Save" at bounding box center [660, 11] width 13 height 7
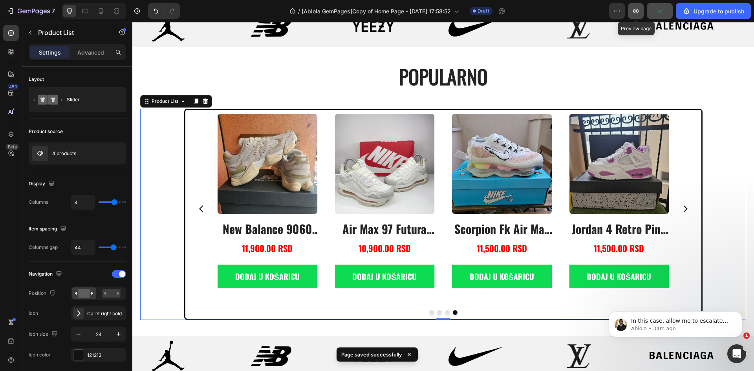
click at [641, 9] on button "button" at bounding box center [636, 11] width 16 height 16
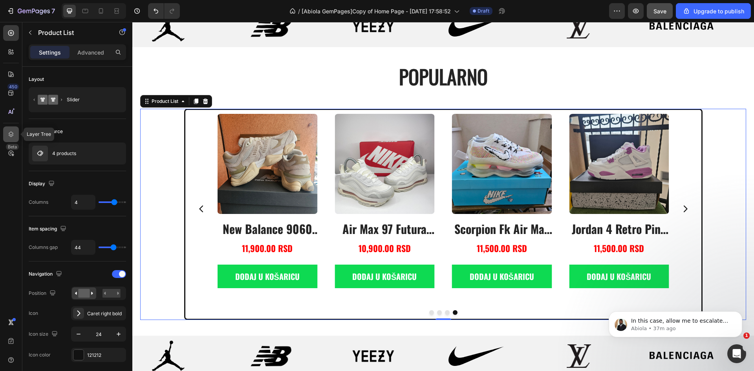
click at [13, 131] on icon at bounding box center [11, 134] width 8 height 8
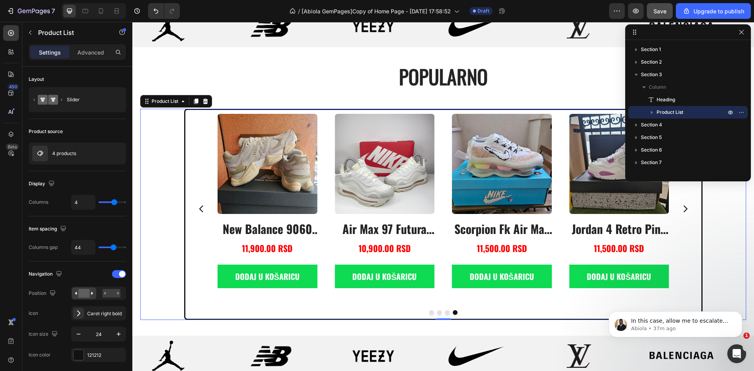
click at [164, 126] on div "Product Images air max 97 futura desert sand Product Title 10,900.00 RSD Produc…" at bounding box center [443, 214] width 606 height 211
click at [741, 313] on icon "Dismiss notification" at bounding box center [740, 313] width 4 height 4
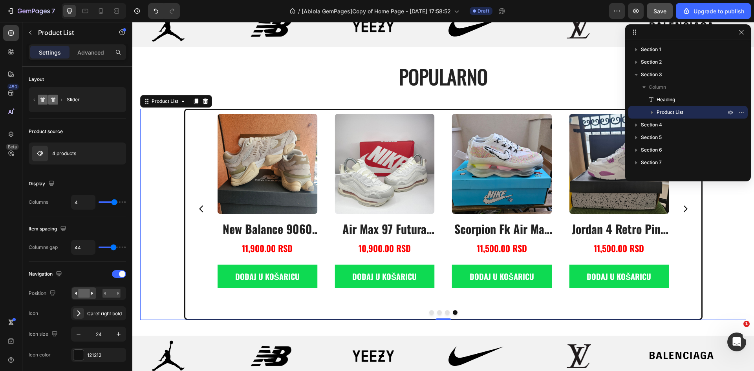
click at [164, 152] on div "Product Images air max 97 futura desert sand Product Title 10,900.00 RSD Produc…" at bounding box center [443, 214] width 606 height 211
